Goal: Task Accomplishment & Management: Manage account settings

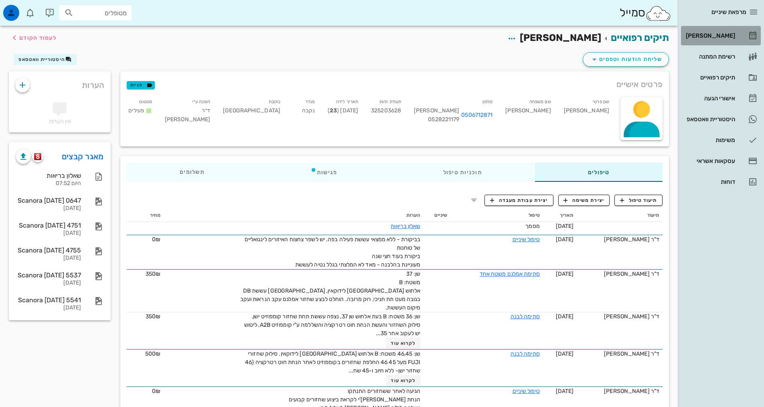
click at [727, 36] on div "[PERSON_NAME]" at bounding box center [709, 35] width 51 height 6
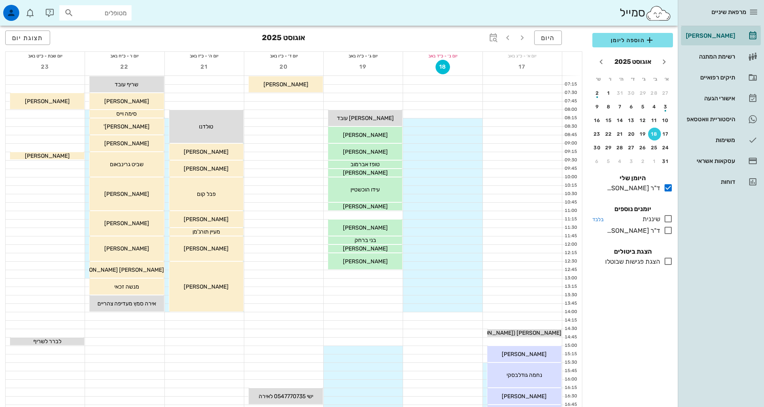
click at [671, 216] on icon at bounding box center [668, 219] width 10 height 10
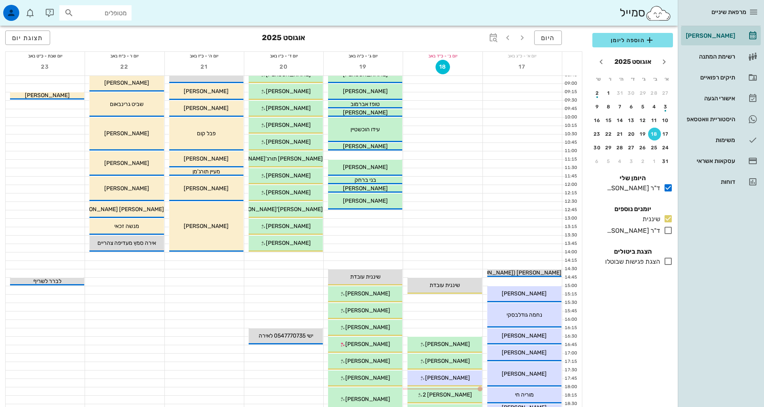
scroll to position [120, 0]
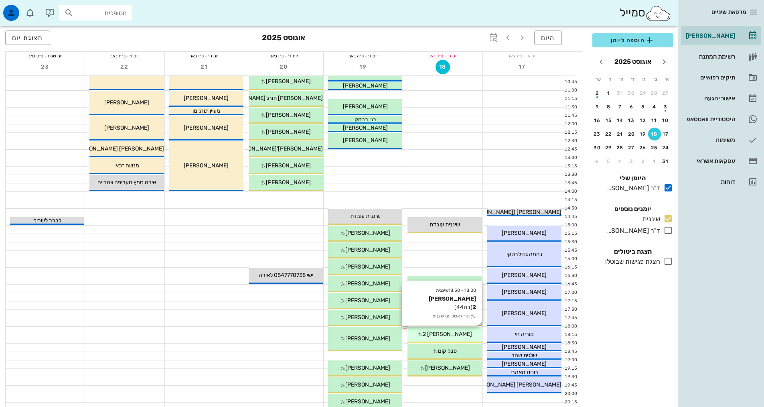
click at [453, 336] on span "[PERSON_NAME] 2" at bounding box center [447, 333] width 49 height 7
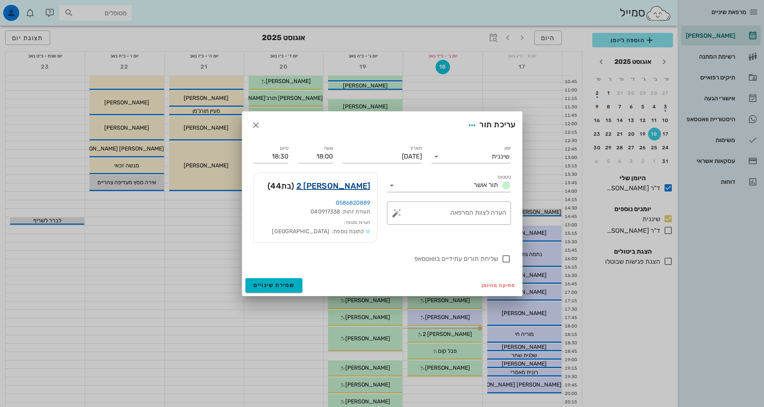
click at [350, 186] on link "[PERSON_NAME] 2" at bounding box center [333, 185] width 74 height 13
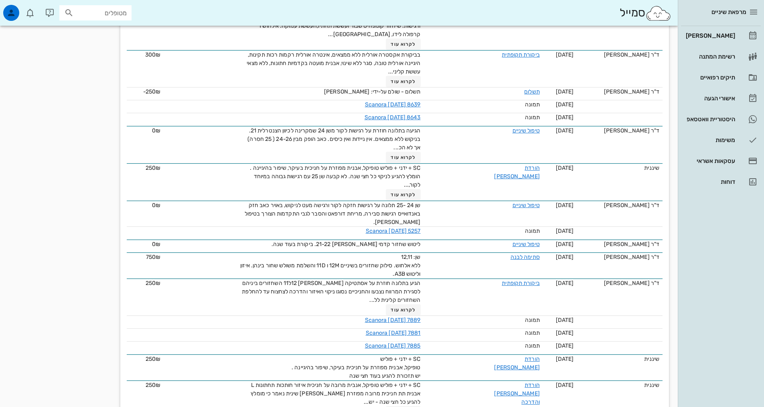
scroll to position [401, 0]
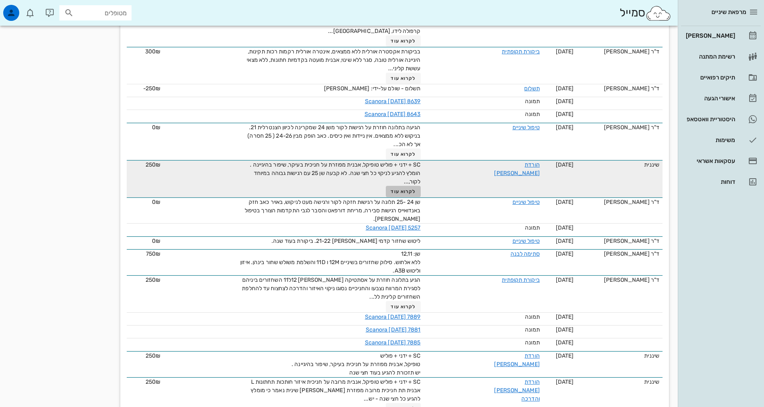
click at [404, 190] on span "לקרוא עוד" at bounding box center [403, 191] width 25 height 6
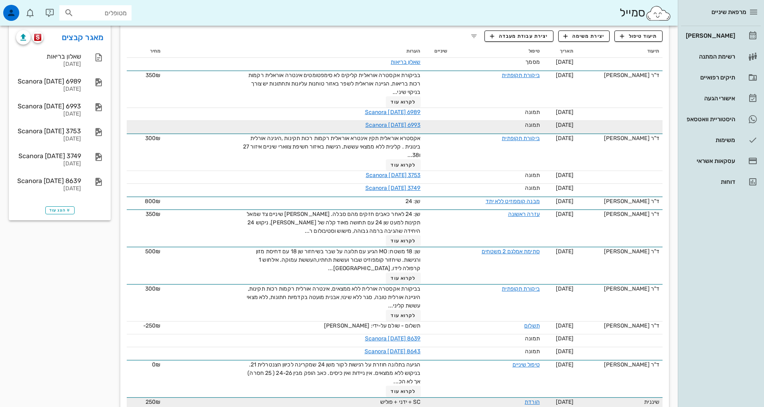
scroll to position [80, 0]
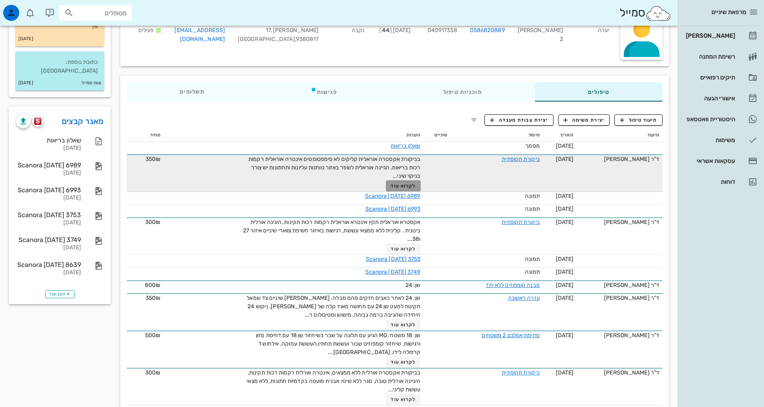
click at [409, 185] on span "לקרוא עוד" at bounding box center [403, 186] width 25 height 6
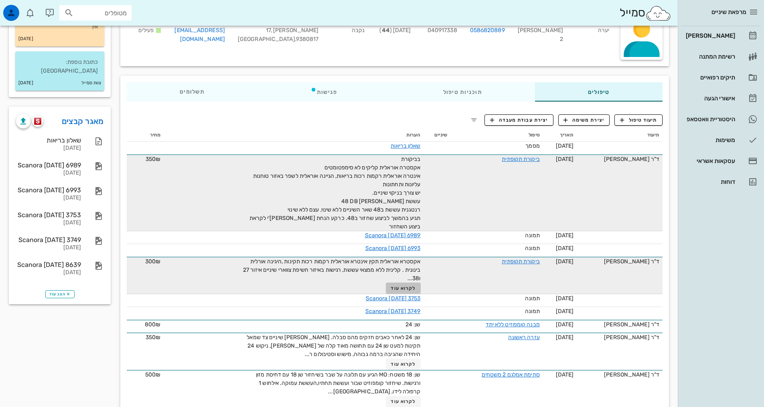
click at [401, 285] on span "לקרוא עוד" at bounding box center [403, 288] width 25 height 6
